Goal: Task Accomplishment & Management: Manage account settings

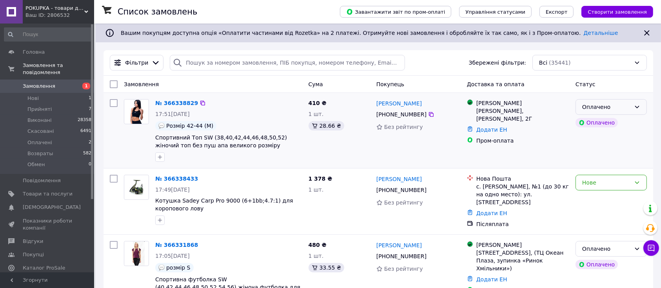
click at [622, 112] on div "Оплачено" at bounding box center [610, 107] width 71 height 16
click at [613, 128] on li "Прийнято" at bounding box center [611, 124] width 71 height 14
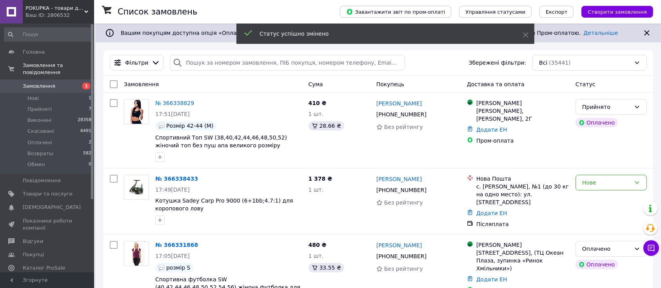
click at [612, 187] on div "Нове" at bounding box center [606, 182] width 49 height 9
click at [597, 199] on li "Прийнято" at bounding box center [611, 199] width 71 height 14
click at [592, 245] on div "Оплачено" at bounding box center [606, 249] width 49 height 9
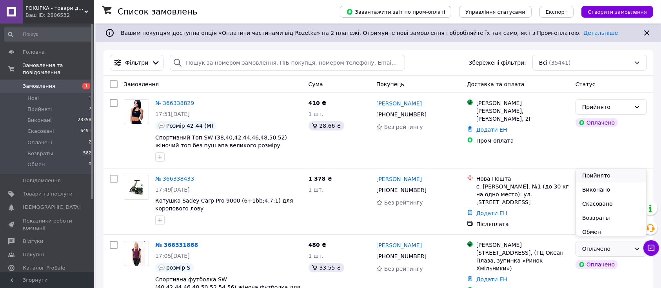
click at [596, 179] on li "Прийнято" at bounding box center [611, 175] width 71 height 14
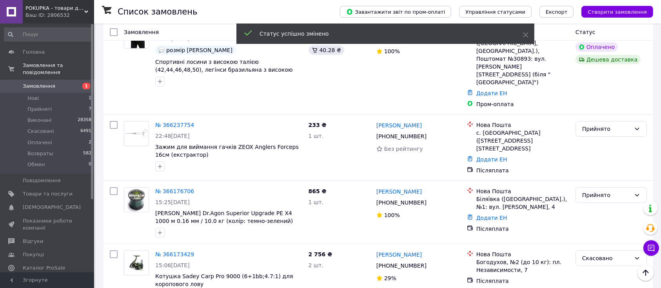
scroll to position [418, 0]
